Goal: Task Accomplishment & Management: Manage account settings

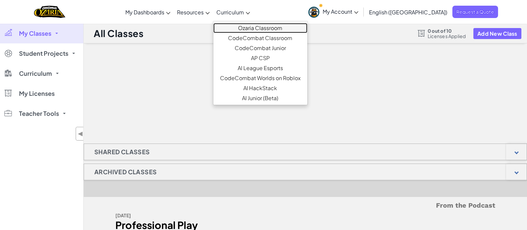
click at [270, 29] on link "Ozaria Classroom" at bounding box center [260, 28] width 94 height 10
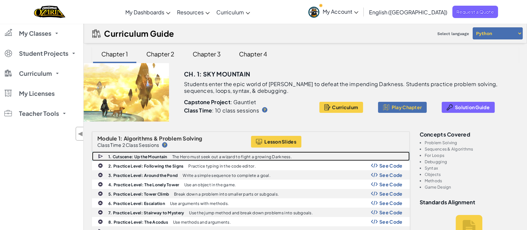
click at [98, 155] on img at bounding box center [101, 156] width 6 height 6
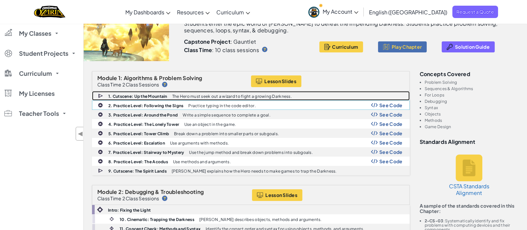
scroll to position [62, 0]
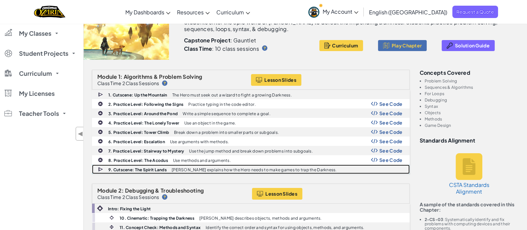
click at [97, 169] on div "9. Cutscene: The Spirit Lands Vega explains how the Hero needs to make games to…" at bounding box center [250, 169] width 317 height 9
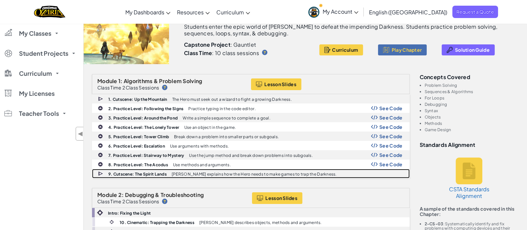
scroll to position [0, 0]
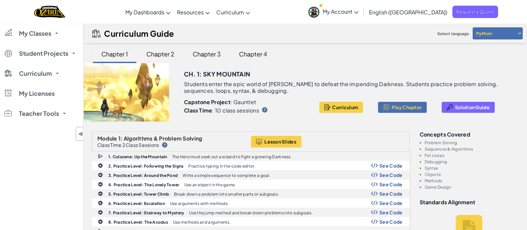
click at [358, 12] on span "My Account" at bounding box center [341, 11] width 36 height 7
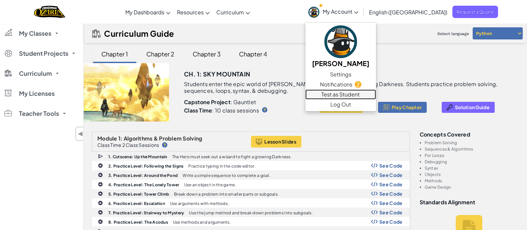
click at [367, 95] on link "Test as Student" at bounding box center [340, 94] width 71 height 10
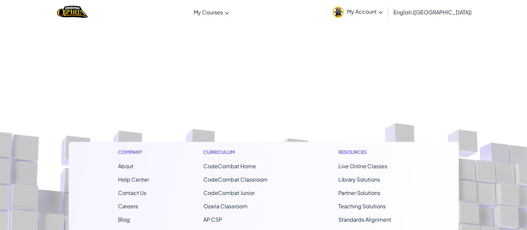
scroll to position [71, 0]
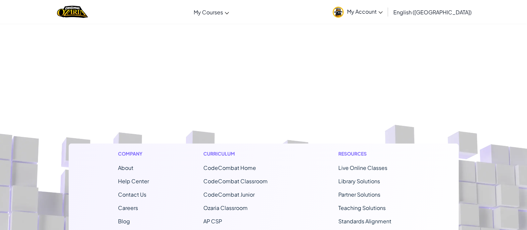
click at [383, 12] on icon at bounding box center [380, 12] width 4 height 2
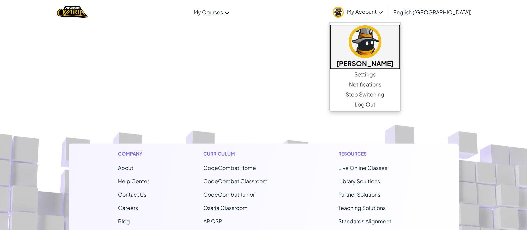
click at [394, 60] on h5 "[PERSON_NAME]" at bounding box center [364, 63] width 57 height 10
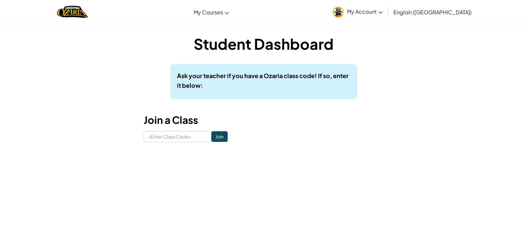
click at [383, 14] on span "My Account" at bounding box center [365, 11] width 36 height 7
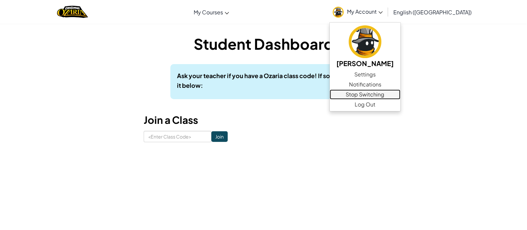
click at [400, 97] on link "Stop Switching" at bounding box center [365, 94] width 71 height 10
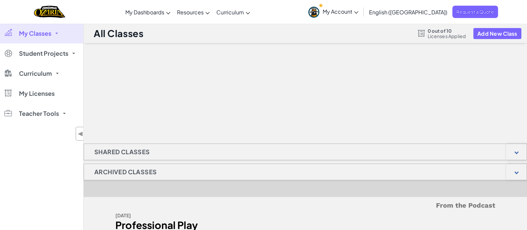
click at [226, 87] on div at bounding box center [305, 76] width 443 height 67
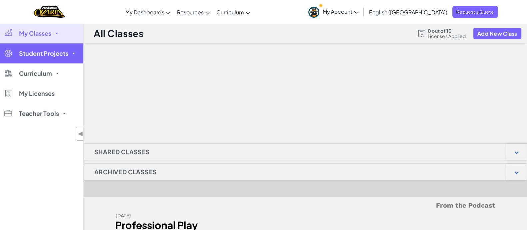
click at [70, 54] on link "Student Projects" at bounding box center [41, 53] width 83 height 20
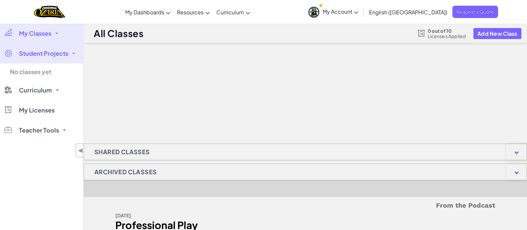
click at [70, 54] on link "Student Projects" at bounding box center [41, 53] width 83 height 20
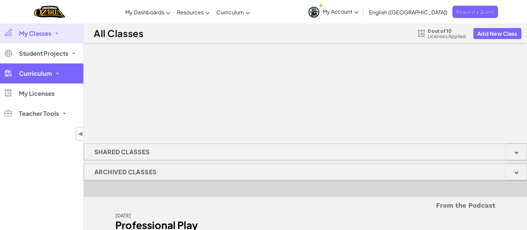
click at [58, 74] on link "Curriculum" at bounding box center [41, 73] width 83 height 20
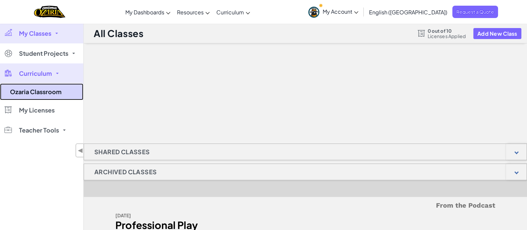
click at [53, 90] on link "Ozaria Classroom" at bounding box center [41, 91] width 83 height 17
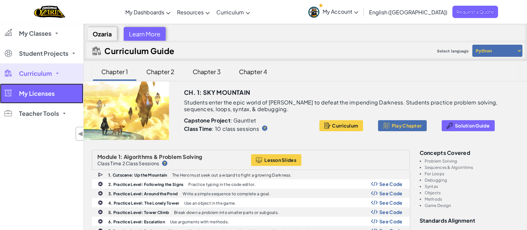
click at [52, 91] on span "My Licenses" at bounding box center [37, 93] width 36 height 6
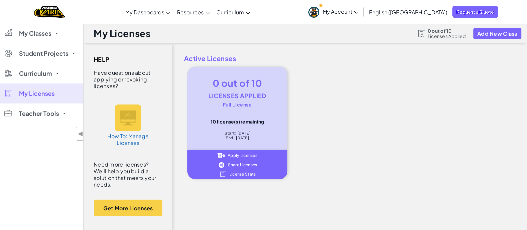
click at [236, 165] on span "Share Licenses" at bounding box center [242, 165] width 29 height 4
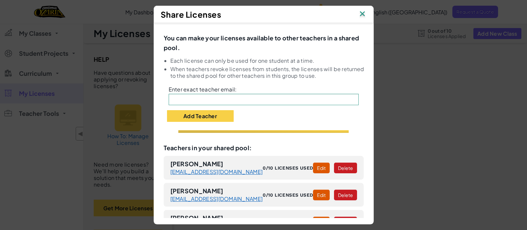
scroll to position [78, 0]
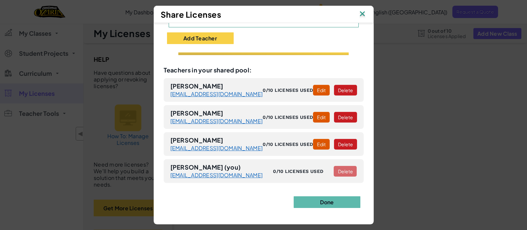
drag, startPoint x: 263, startPoint y: 169, endPoint x: 252, endPoint y: 180, distance: 15.8
click at [252, 180] on div "Kurt Hinz (you) hinzkd@npenn.org 0/10 licenses used Delete" at bounding box center [264, 171] width 200 height 24
click at [363, 12] on img at bounding box center [362, 14] width 9 height 10
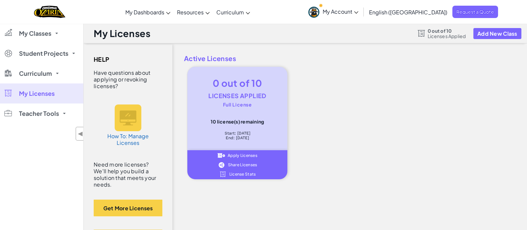
click at [242, 168] on div "Apply Licenses Share Licenses License Stats" at bounding box center [237, 164] width 100 height 29
click at [244, 165] on span "Share Licenses" at bounding box center [242, 165] width 29 height 4
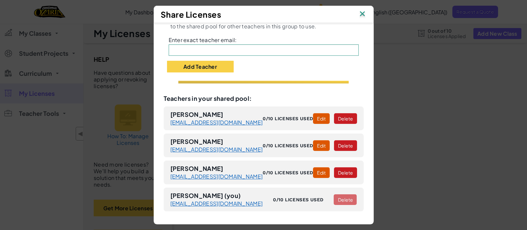
scroll to position [48, 0]
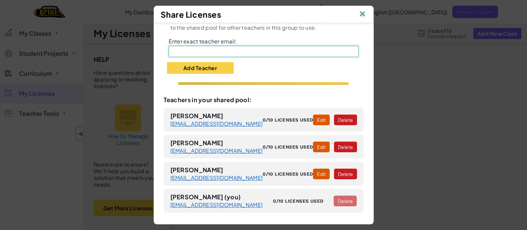
click at [216, 53] on input "text" at bounding box center [264, 51] width 190 height 11
type input "detwilkd@npenn.org"
click at [207, 66] on button "Add Teacher" at bounding box center [200, 68] width 67 height 12
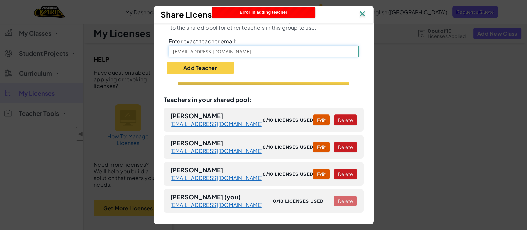
click at [223, 52] on input "detwilkd@npenn.org" at bounding box center [264, 51] width 190 height 11
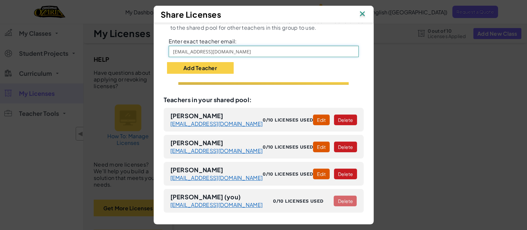
drag, startPoint x: 225, startPoint y: 49, endPoint x: 150, endPoint y: 46, distance: 75.4
click at [150, 46] on div "Share Licenses You can make your licenses available to other teachers in a shar…" at bounding box center [263, 115] width 527 height 230
click at [217, 67] on button "Add Teacher" at bounding box center [200, 68] width 67 height 12
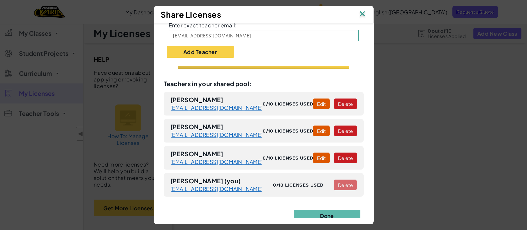
scroll to position [65, 0]
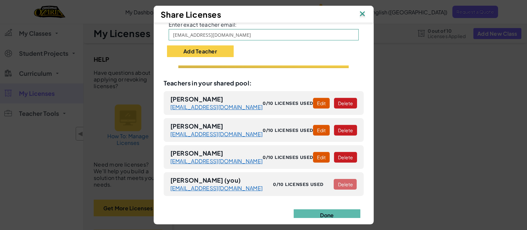
click at [365, 14] on img at bounding box center [362, 14] width 9 height 10
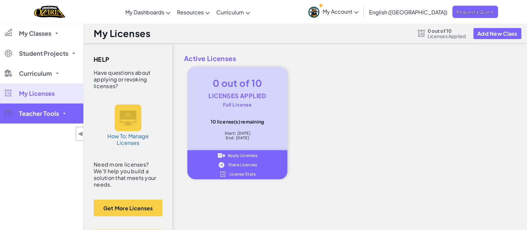
click at [51, 116] on span "Teacher Tools" at bounding box center [39, 113] width 40 height 6
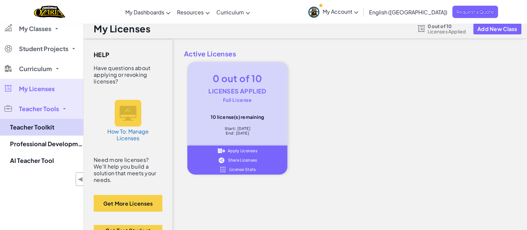
scroll to position [4, 0]
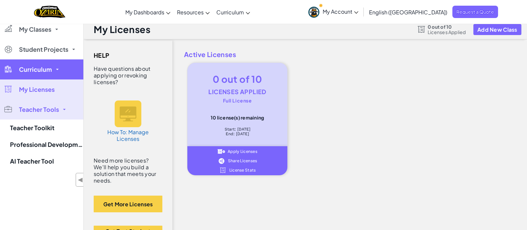
click at [57, 67] on link "Curriculum" at bounding box center [41, 69] width 83 height 20
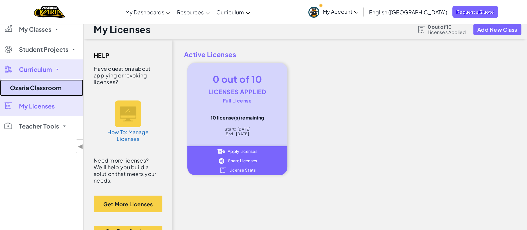
click at [53, 82] on link "Ozaria Classroom" at bounding box center [41, 87] width 83 height 17
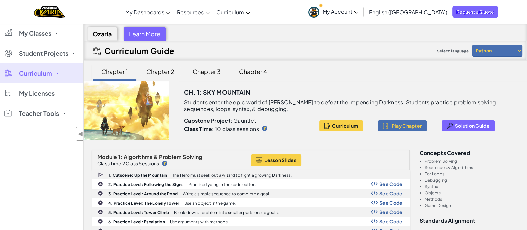
click at [166, 72] on div "Chapter 2" at bounding box center [160, 72] width 41 height 16
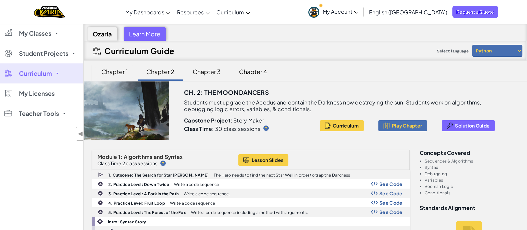
click at [118, 70] on div "Chapter 1" at bounding box center [115, 72] width 40 height 16
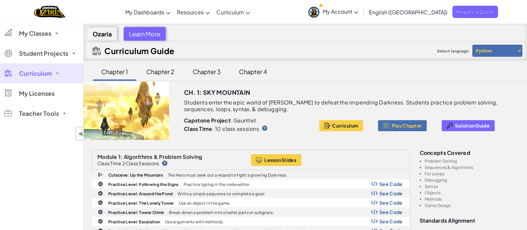
click at [495, 50] on select "Python JavaScript" at bounding box center [497, 51] width 50 height 12
click at [97, 31] on div "Ozaria" at bounding box center [102, 34] width 30 height 14
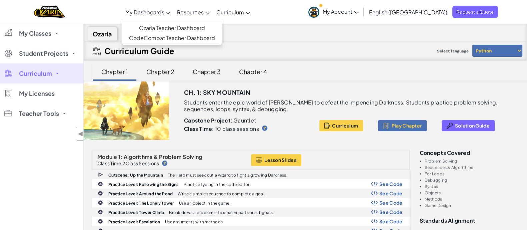
click at [160, 13] on span "My Dashboards" at bounding box center [144, 12] width 39 height 7
click at [172, 37] on link "CodeCombat Teacher Dashboard" at bounding box center [171, 38] width 99 height 10
